Goal: Check status: Check status

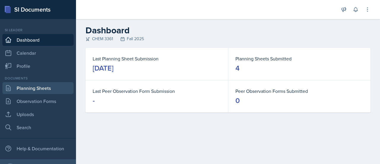
click at [41, 84] on link "Planning Sheets" at bounding box center [37, 88] width 71 height 12
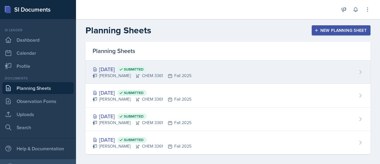
click at [228, 68] on div "[DATE] Submitted [PERSON_NAME] CHEM 3361 Fall 2025" at bounding box center [228, 71] width 285 height 23
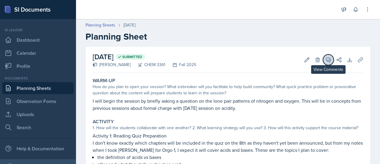
click at [326, 60] on icon at bounding box center [328, 60] width 4 height 4
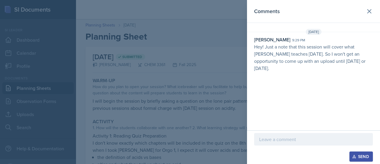
click at [211, 65] on div at bounding box center [190, 82] width 380 height 164
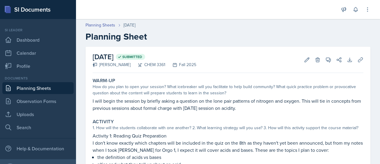
click at [39, 88] on link "Planning Sheets" at bounding box center [37, 88] width 71 height 12
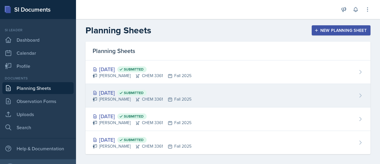
click at [144, 91] on span "Submitted" at bounding box center [134, 92] width 20 height 5
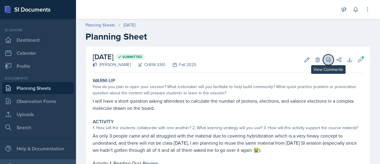
click at [325, 62] on icon at bounding box center [328, 60] width 6 height 6
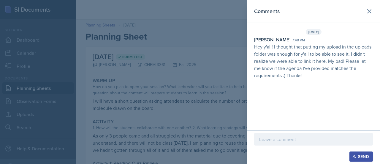
click at [200, 45] on div at bounding box center [190, 82] width 380 height 164
